Goal: Information Seeking & Learning: Learn about a topic

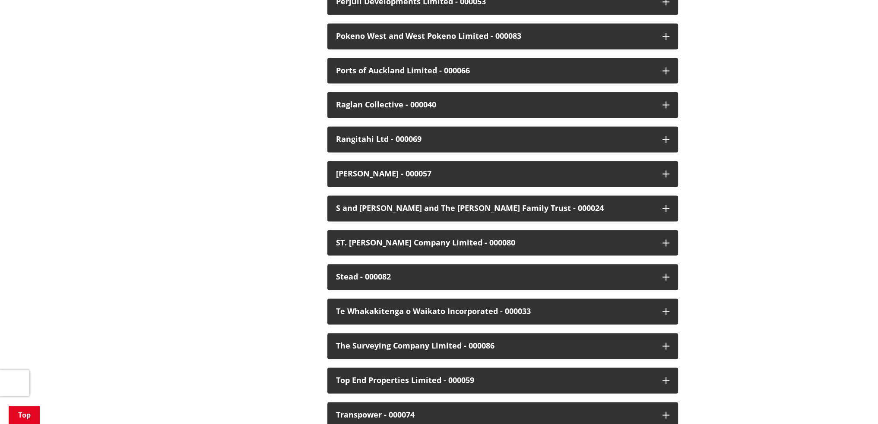
scroll to position [1813, 0]
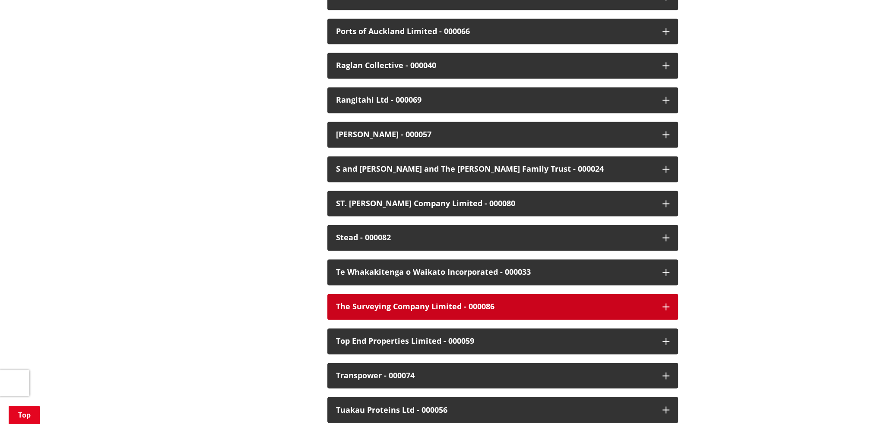
click at [399, 303] on div "The Surveying Company Limited - 000086" at bounding box center [495, 307] width 318 height 9
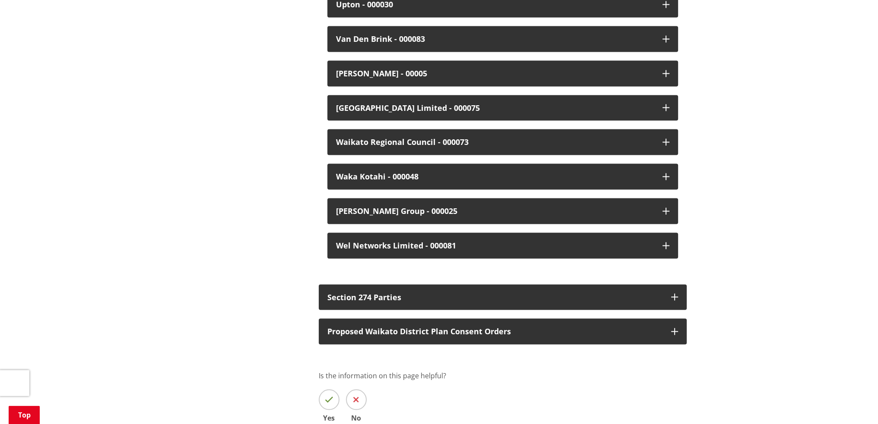
scroll to position [2331, 0]
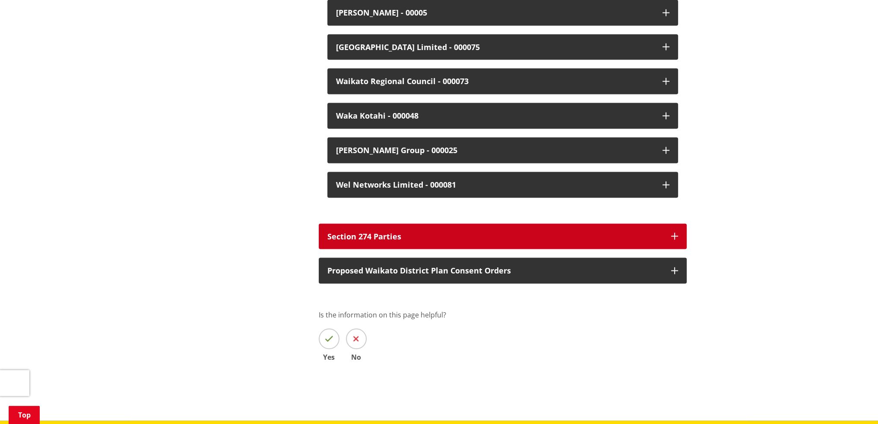
click at [672, 233] on icon "button" at bounding box center [674, 236] width 7 height 7
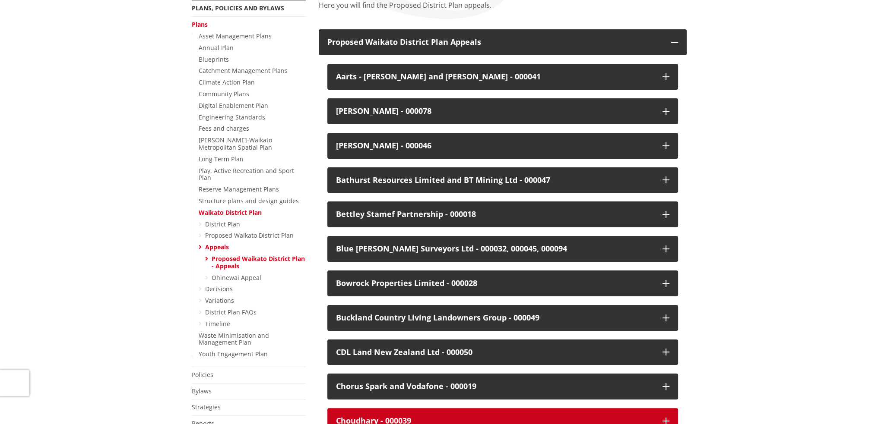
scroll to position [43, 0]
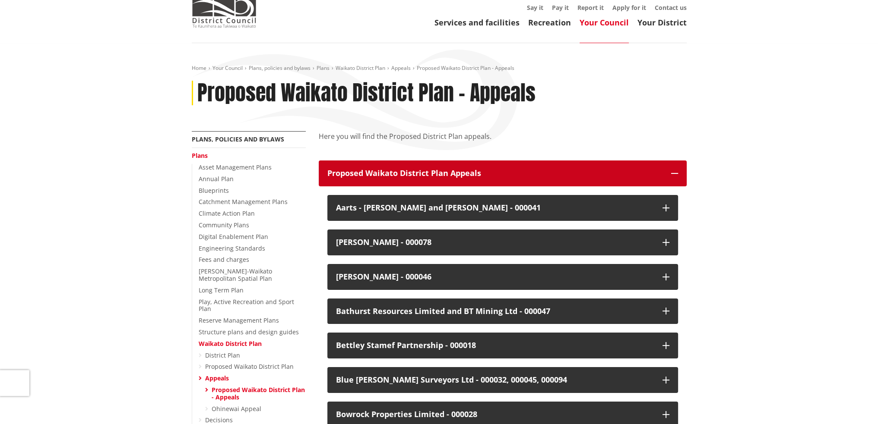
click at [456, 177] on p "Proposed Waikato District Plan Appeals" at bounding box center [494, 173] width 335 height 9
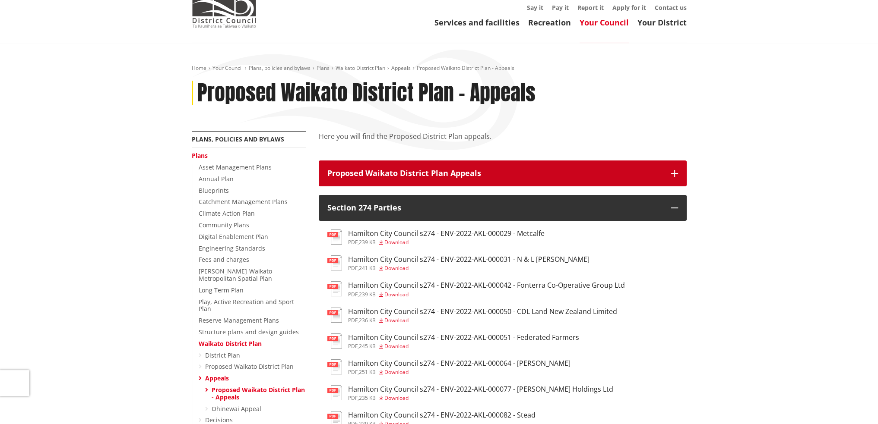
click at [456, 173] on p "Proposed Waikato District Plan Appeals" at bounding box center [494, 173] width 335 height 9
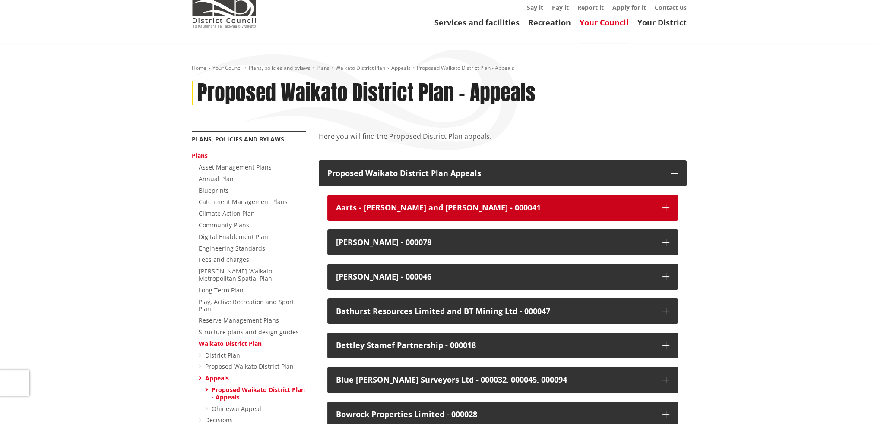
click at [360, 207] on div "Aarts - [PERSON_NAME] and [PERSON_NAME] - 000041" at bounding box center [495, 208] width 318 height 9
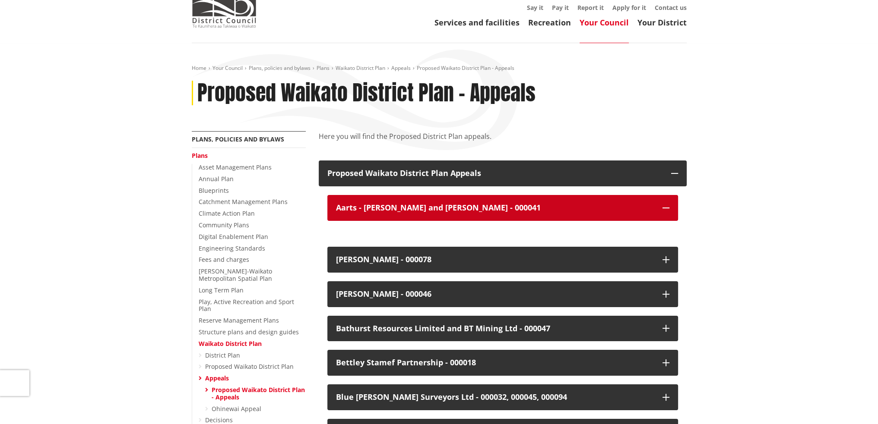
click at [409, 209] on div "Aarts - [PERSON_NAME] and [PERSON_NAME] - 000041" at bounding box center [495, 208] width 318 height 9
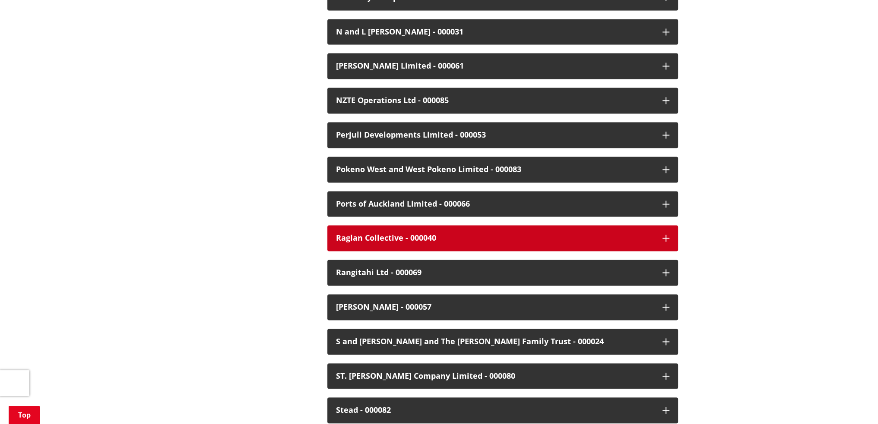
scroll to position [1856, 0]
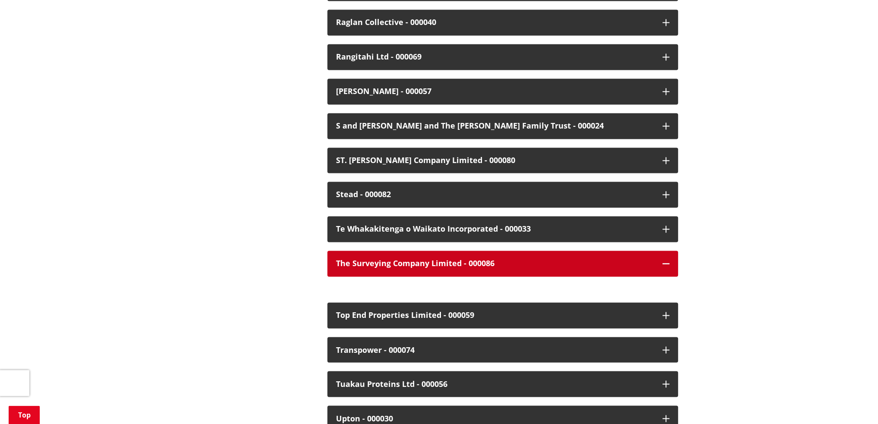
drag, startPoint x: 389, startPoint y: 262, endPoint x: 378, endPoint y: 265, distance: 11.6
click at [389, 265] on button "The Surveying Company Limited - 000086" at bounding box center [502, 264] width 350 height 26
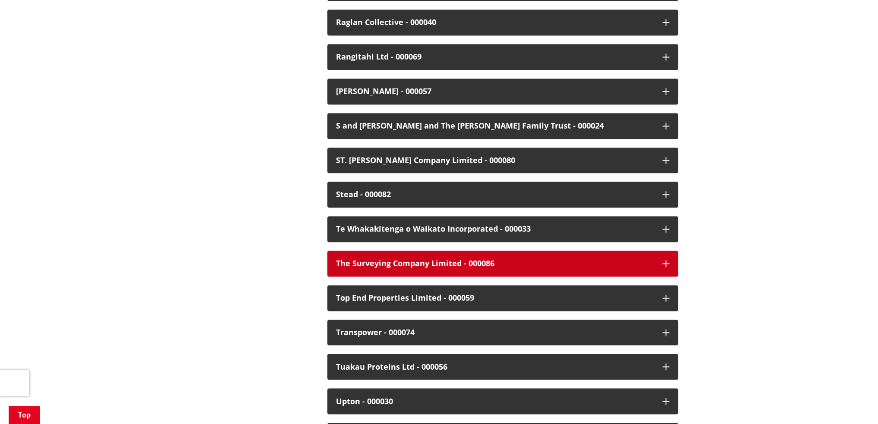
click at [377, 264] on button "The Surveying Company Limited - 000086" at bounding box center [502, 264] width 350 height 26
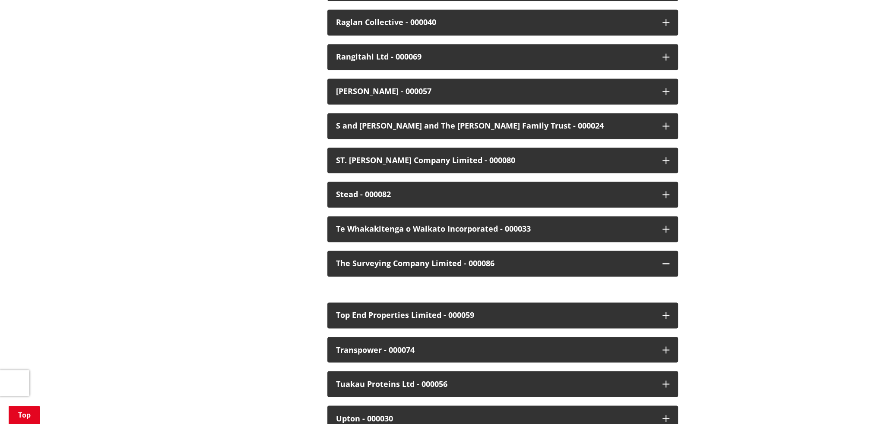
click at [372, 279] on div at bounding box center [502, 285] width 350 height 17
drag, startPoint x: 401, startPoint y: 271, endPoint x: 420, endPoint y: 281, distance: 21.0
click at [417, 285] on div at bounding box center [502, 285] width 350 height 17
click at [554, 277] on div at bounding box center [502, 285] width 350 height 17
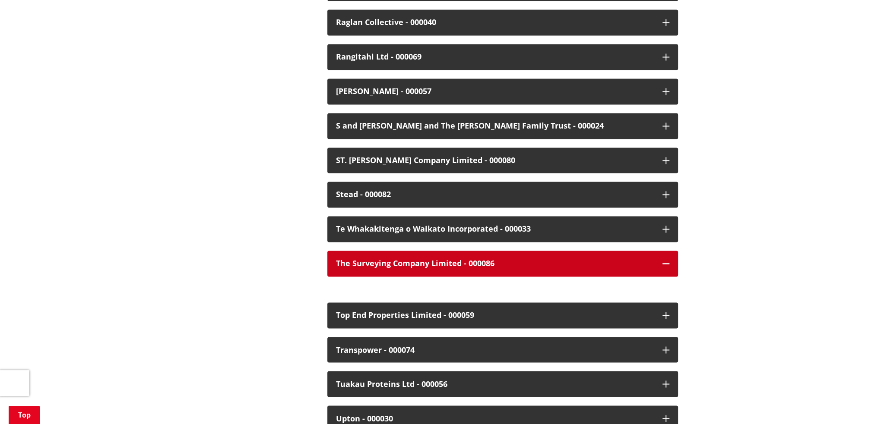
click at [473, 259] on div "The Surveying Company Limited - 000086" at bounding box center [495, 263] width 318 height 9
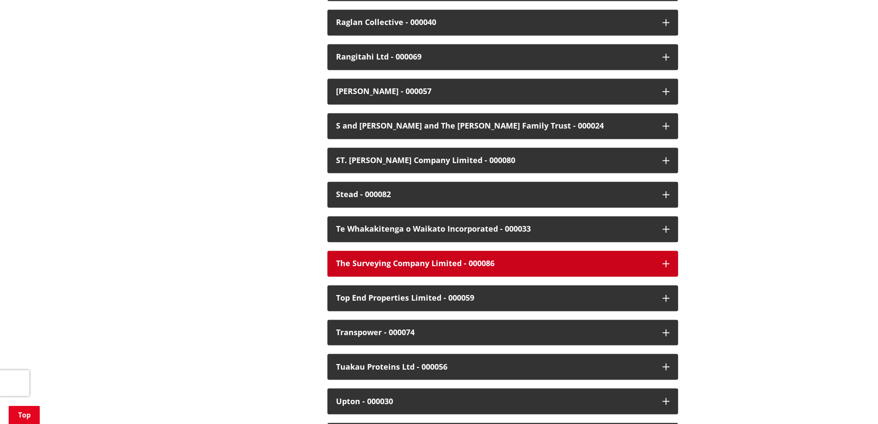
drag, startPoint x: 422, startPoint y: 254, endPoint x: 367, endPoint y: 255, distance: 54.8
click at [367, 259] on div "The Surveying Company Limited - 000086" at bounding box center [495, 263] width 318 height 9
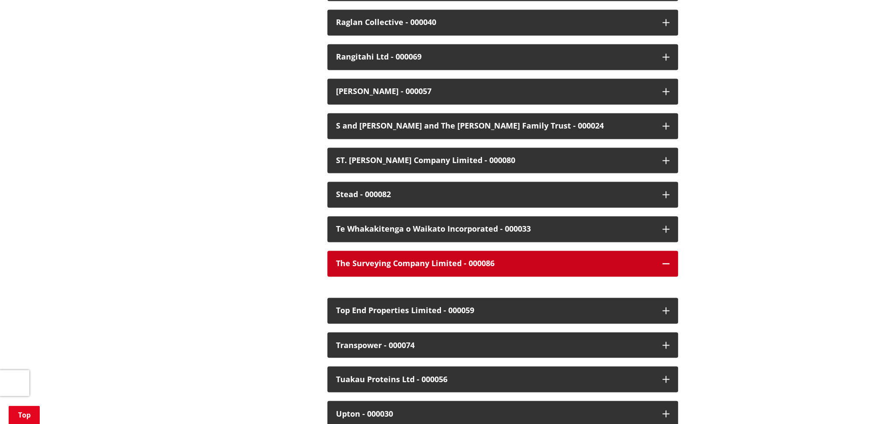
click at [367, 259] on div "The Surveying Company Limited - 000086" at bounding box center [495, 263] width 318 height 9
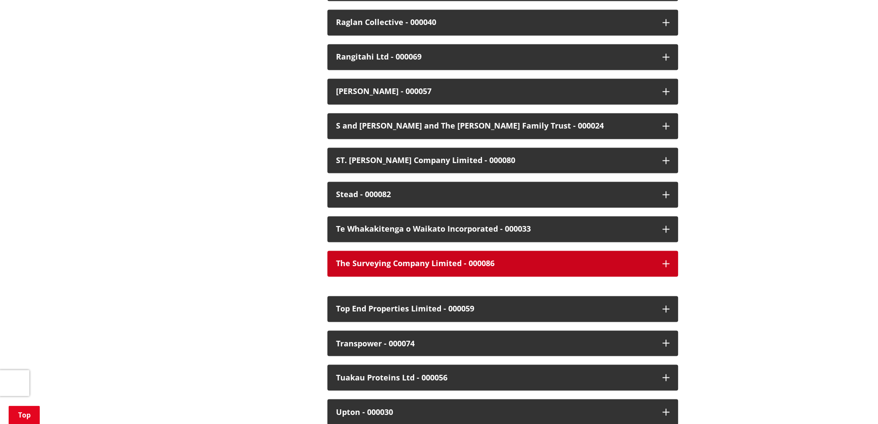
click at [367, 259] on div "The Surveying Company Limited - 000086" at bounding box center [495, 263] width 318 height 9
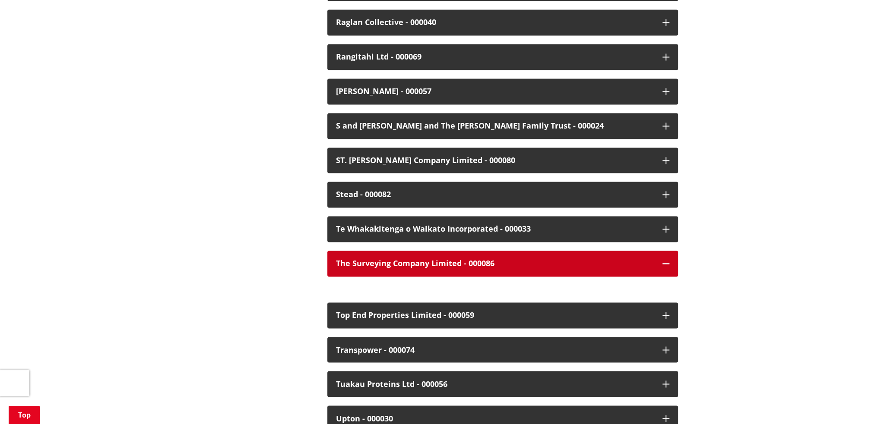
click at [367, 259] on div "The Surveying Company Limited - 000086" at bounding box center [495, 263] width 318 height 9
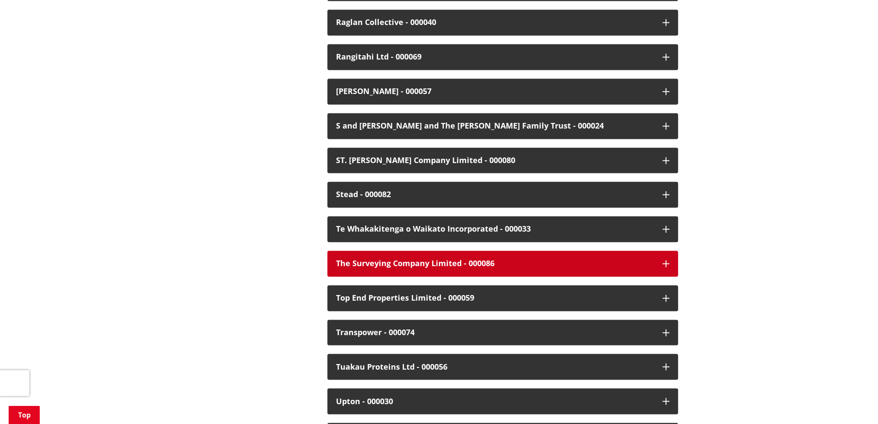
click at [366, 259] on div "The Surveying Company Limited - 000086" at bounding box center [495, 263] width 318 height 9
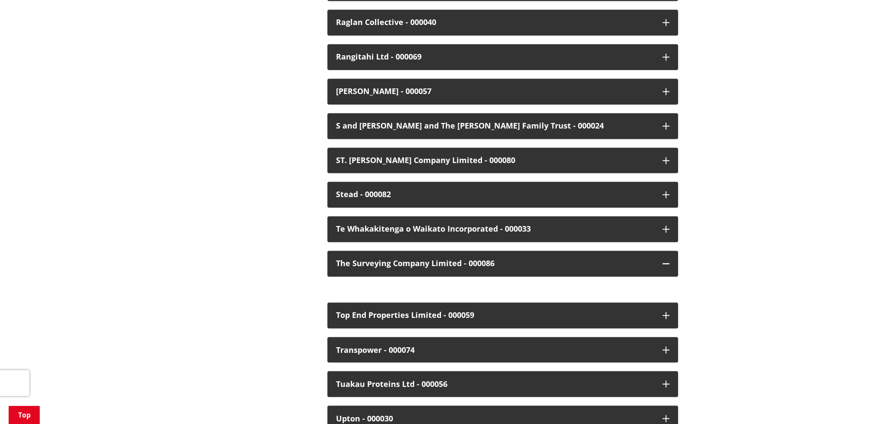
click at [453, 278] on div at bounding box center [502, 285] width 350 height 17
drag, startPoint x: 454, startPoint y: 281, endPoint x: 450, endPoint y: 283, distance: 4.4
click at [454, 281] on div at bounding box center [502, 285] width 350 height 17
